Goal: Task Accomplishment & Management: Use online tool/utility

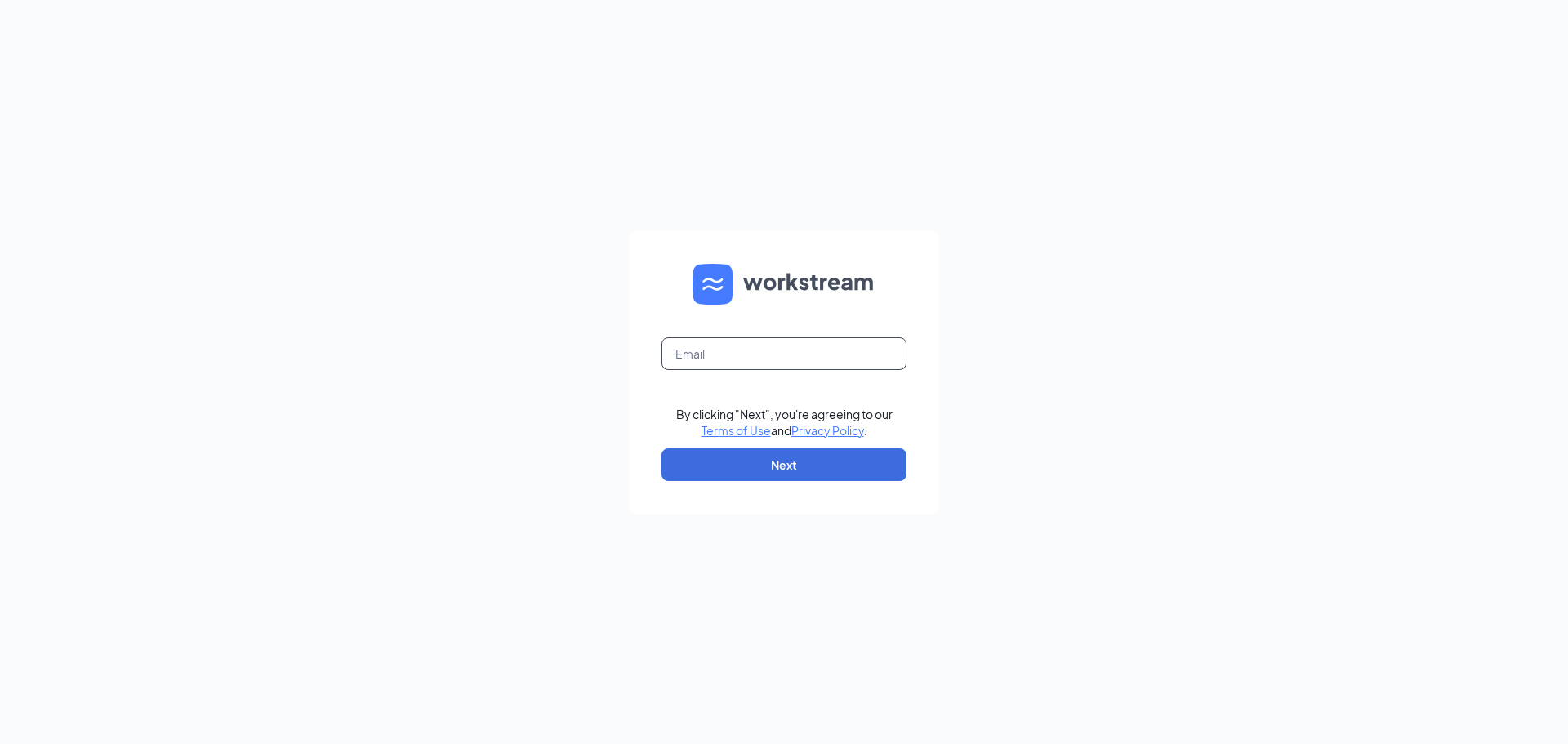
click at [747, 356] on input "text" at bounding box center [784, 353] width 245 height 33
type input "souza.mark34@gmail.com"
click at [797, 465] on button "Next" at bounding box center [784, 464] width 245 height 33
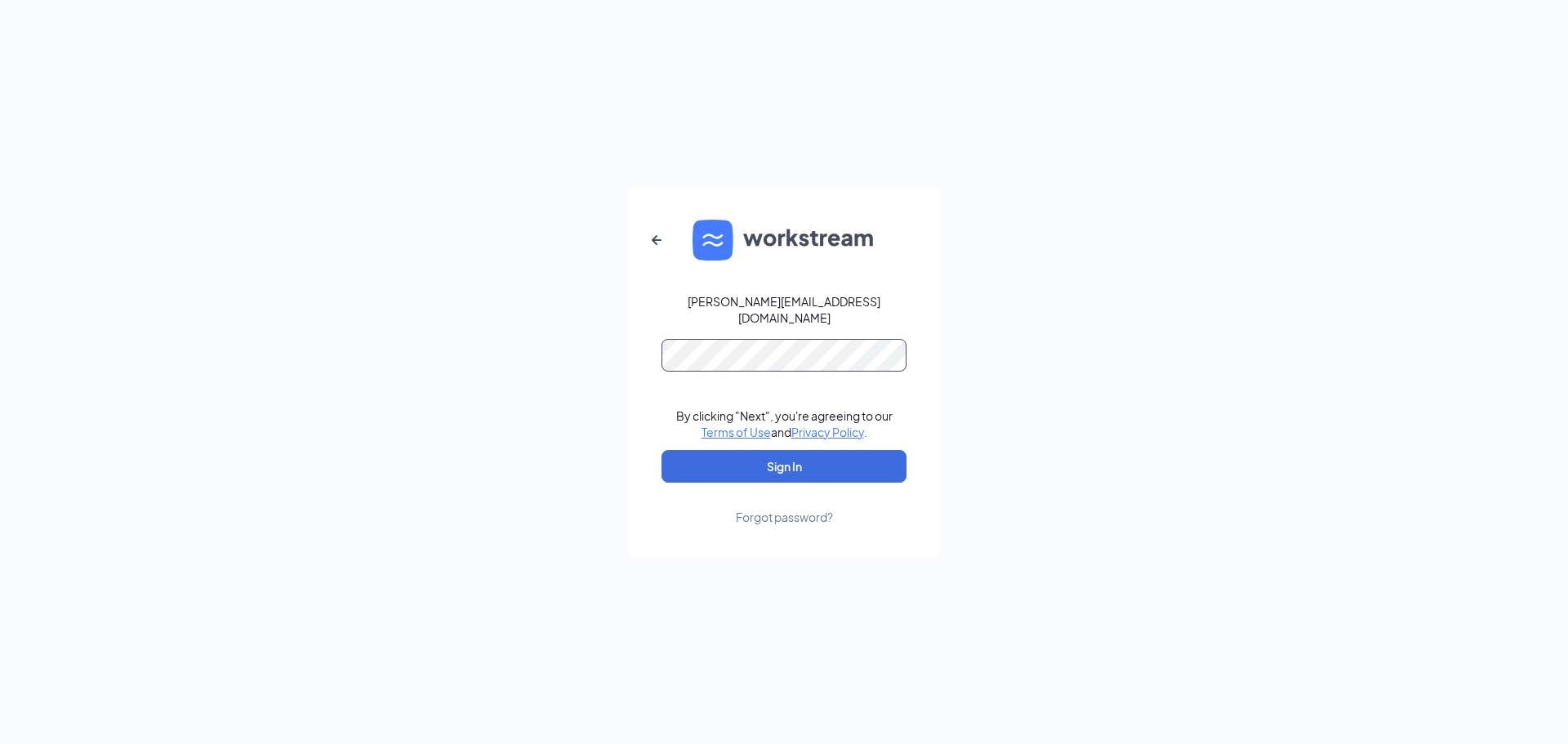
click at [662, 450] on button "Sign In" at bounding box center [784, 466] width 245 height 33
click at [506, 319] on div "souza.mark34@gmail.com By clicking "Next", you're agreeing to our Terms of Use …" at bounding box center [784, 372] width 1568 height 744
click at [662, 450] on button "Sign In" at bounding box center [784, 466] width 245 height 33
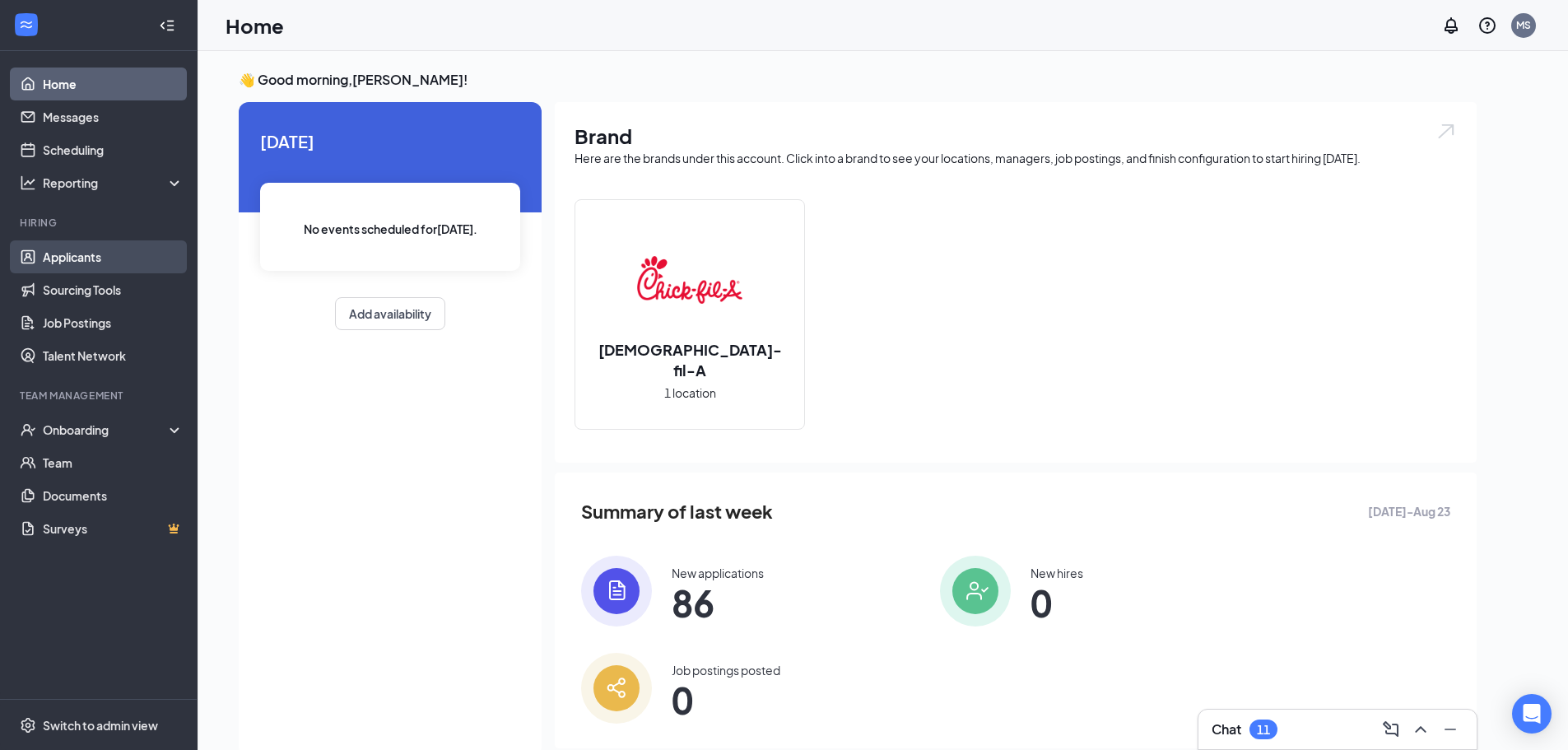
click at [95, 271] on link "Applicants" at bounding box center [113, 256] width 141 height 33
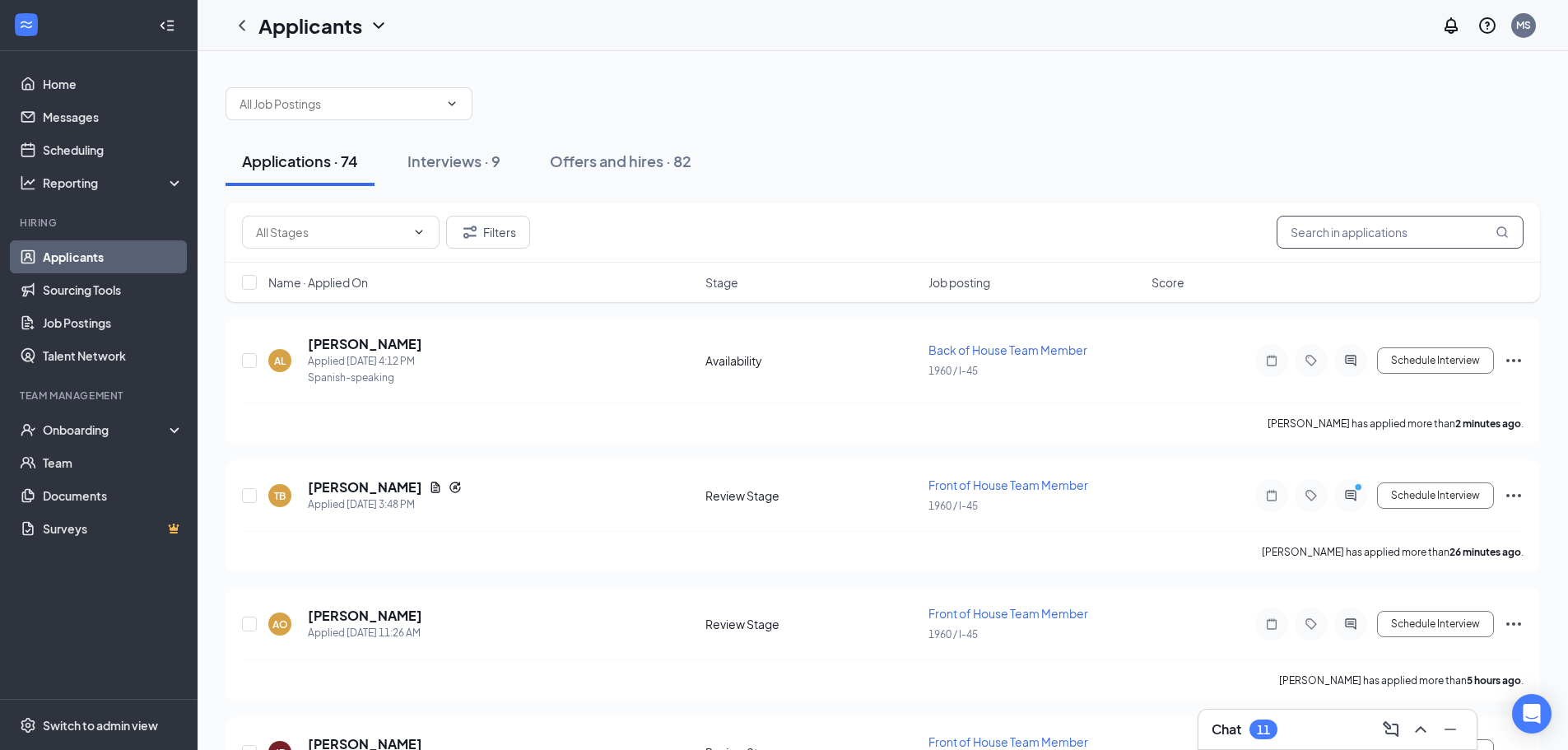
click at [1367, 229] on input "text" at bounding box center [1400, 231] width 246 height 33
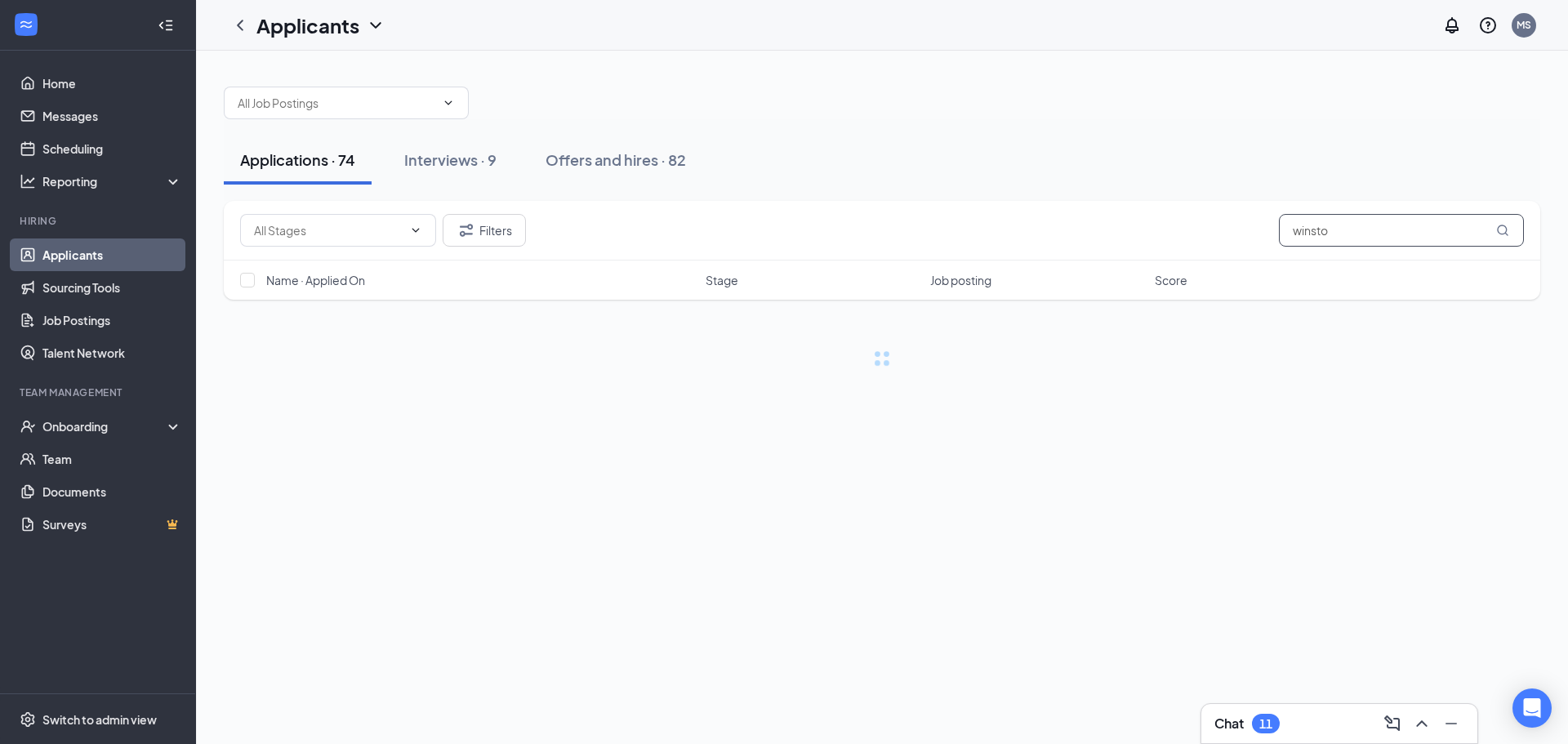
type input "[PERSON_NAME]"
